Goal: Check status

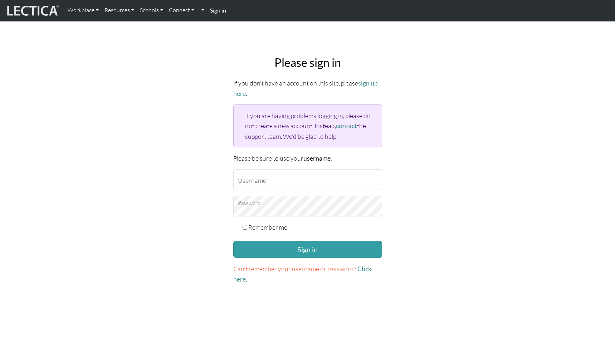
click at [259, 188] on form "If you don't have an account on this site, please sign up here . If you are hav…" at bounding box center [307, 181] width 149 height 206
click at [255, 184] on input "Username" at bounding box center [307, 179] width 149 height 21
type input "zrsenzer95@gmail.com"
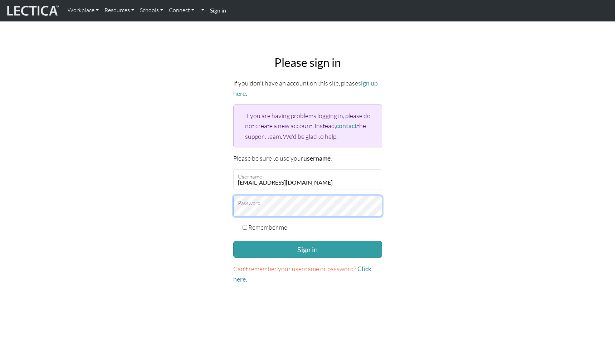
click at [233, 241] on button "Sign in" at bounding box center [307, 249] width 149 height 17
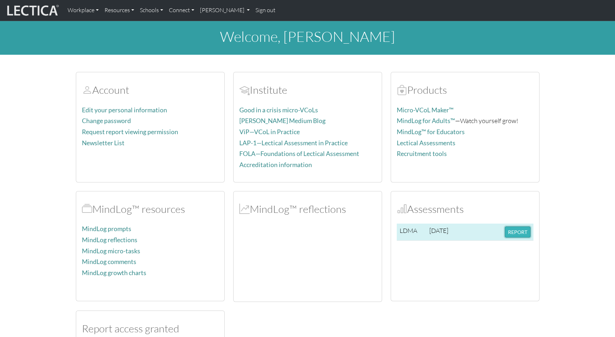
click at [515, 232] on button "REPORT" at bounding box center [518, 231] width 26 height 11
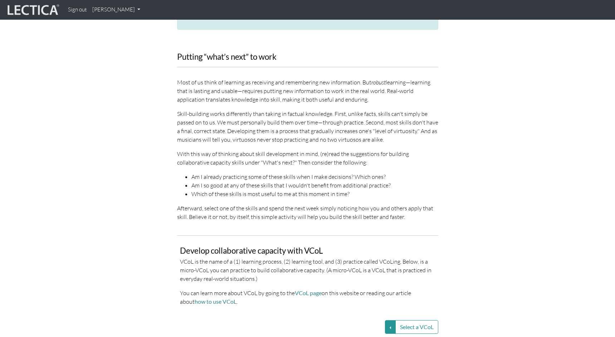
scroll to position [1481, 0]
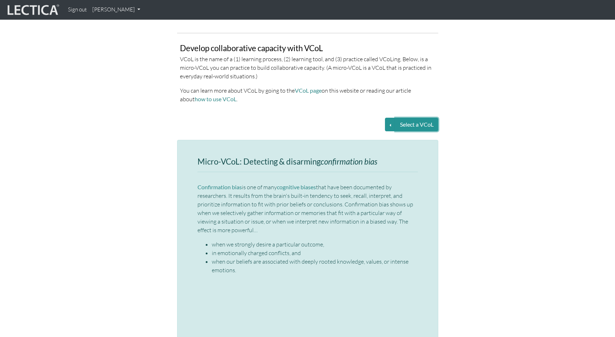
click at [396, 118] on button "Select a VCoL" at bounding box center [416, 125] width 43 height 14
click at [389, 118] on button "Select a VCoL" at bounding box center [390, 125] width 11 height 14
click at [320, 121] on link "Detecting and disarming confirmation bias" at bounding box center [317, 125] width 120 height 8
click at [389, 118] on button "Select a VCoL" at bounding box center [390, 125] width 11 height 14
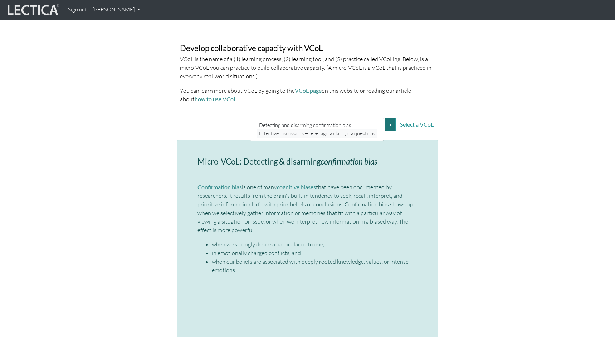
click at [348, 129] on link "Effective discussions—Leveraging clarifying questions" at bounding box center [317, 133] width 120 height 8
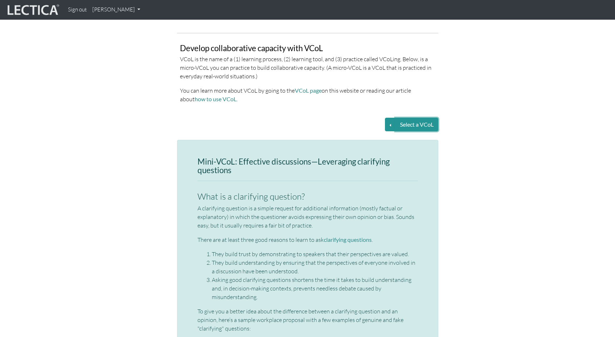
click at [396, 118] on button "Select a VCoL" at bounding box center [416, 125] width 43 height 14
click at [389, 118] on button "Select a VCoL" at bounding box center [390, 125] width 11 height 14
click at [339, 121] on link "Detecting and disarming confirmation bias" at bounding box center [317, 125] width 120 height 8
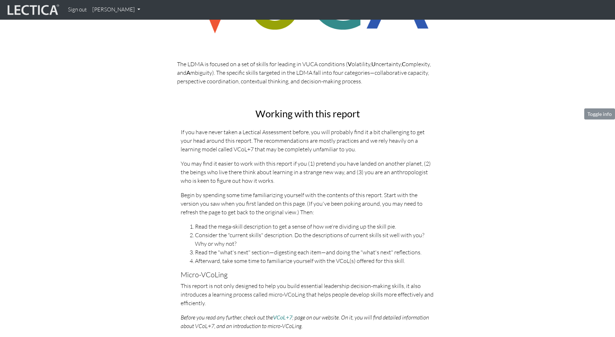
scroll to position [0, 0]
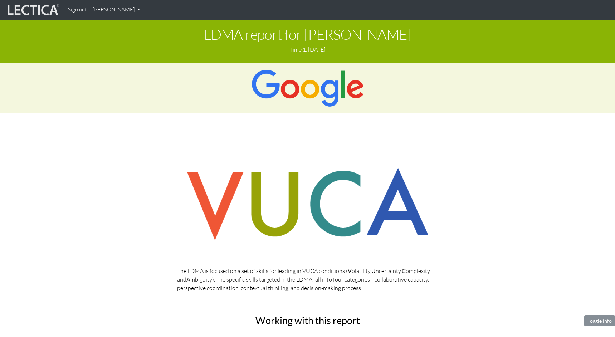
click at [36, 8] on img at bounding box center [33, 10] width 54 height 14
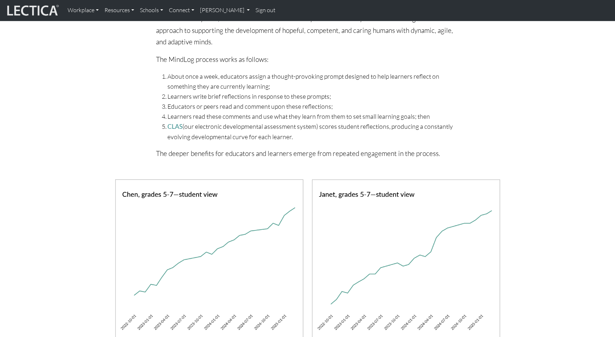
scroll to position [651, 0]
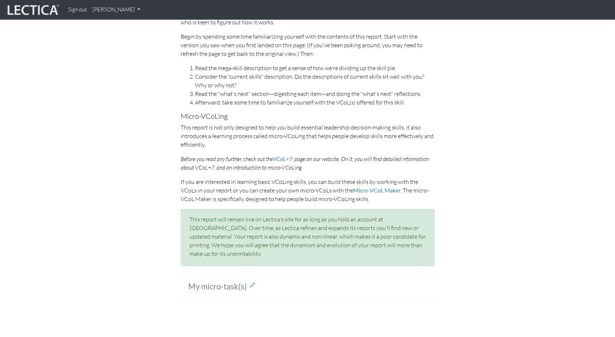
scroll to position [472, 0]
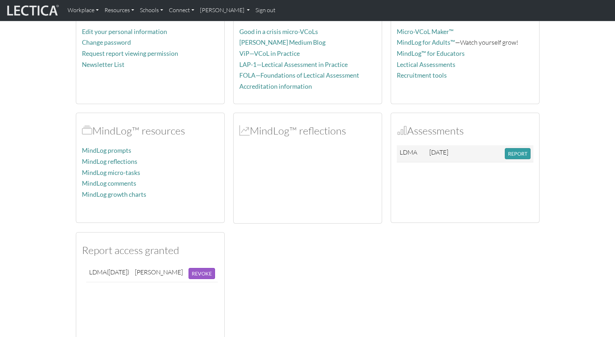
scroll to position [140, 0]
